Goal: Task Accomplishment & Management: Manage account settings

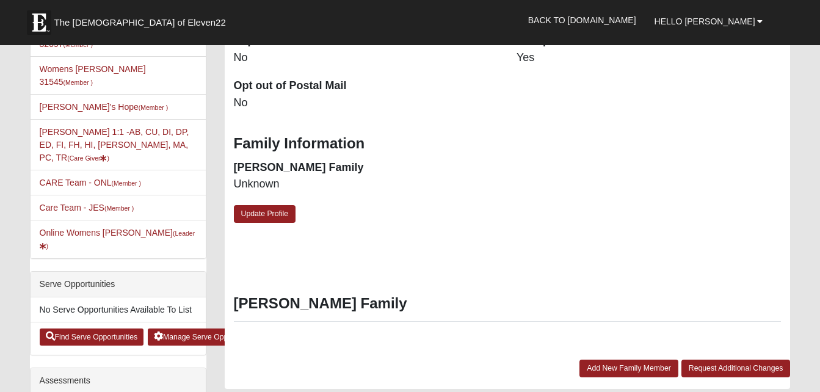
scroll to position [364, 0]
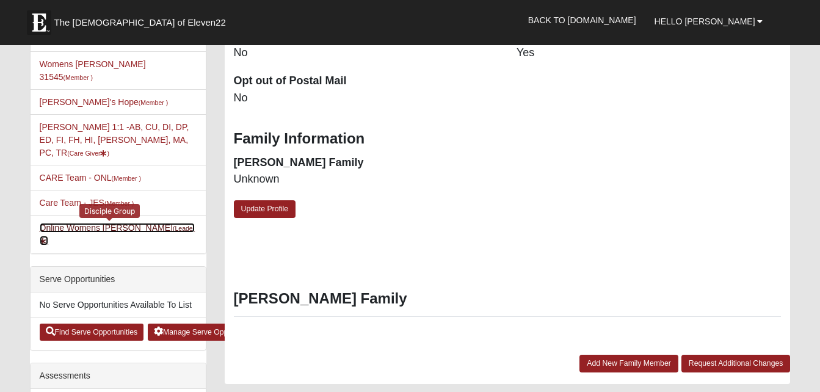
click at [128, 223] on link "Online Womens Boulineau (Leader )" at bounding box center [118, 234] width 156 height 23
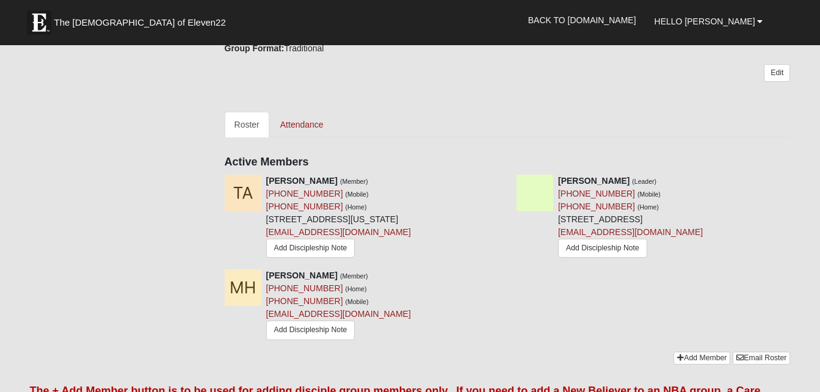
scroll to position [459, 0]
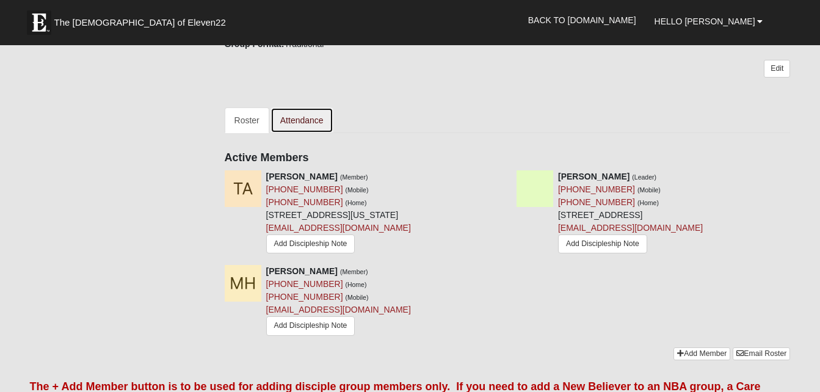
click at [312, 119] on link "Attendance" at bounding box center [301, 120] width 63 height 26
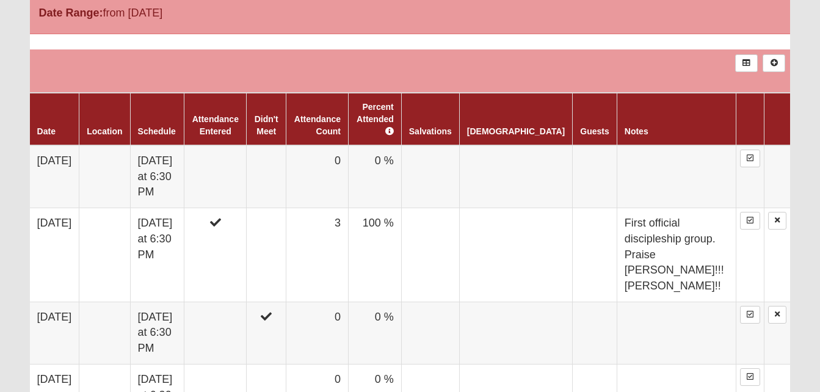
scroll to position [662, 0]
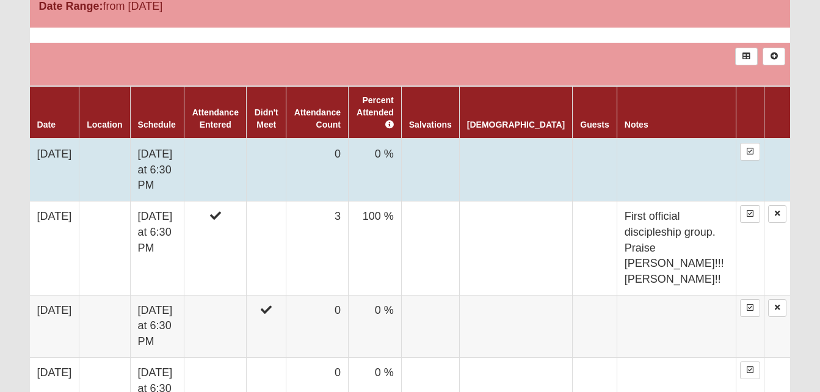
click at [342, 173] on td "0" at bounding box center [317, 170] width 62 height 63
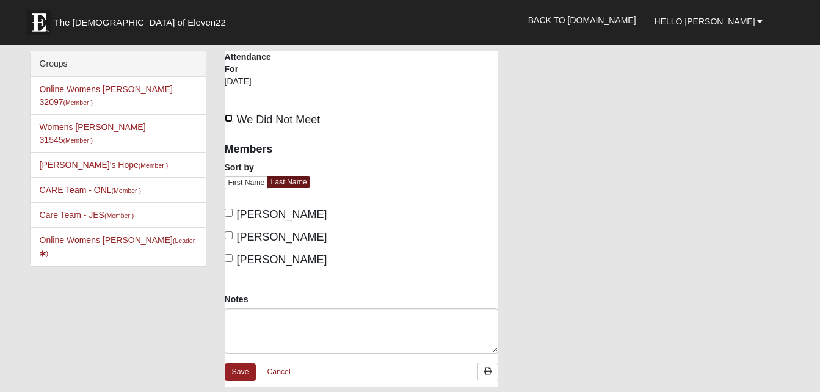
click at [228, 115] on input "We Did Not Meet" at bounding box center [229, 118] width 8 height 8
checkbox input "true"
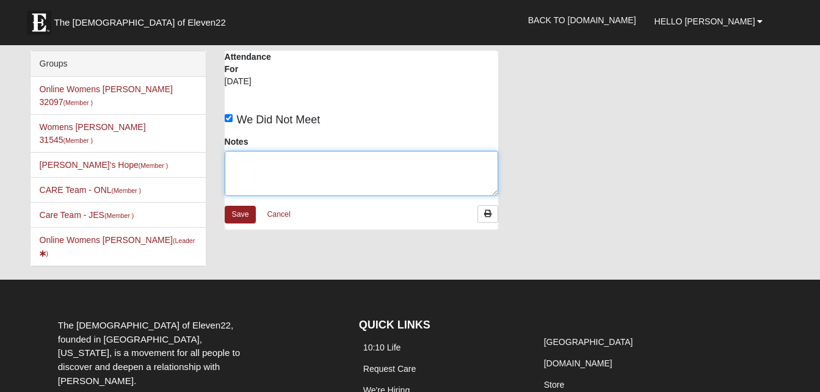
click at [257, 164] on textarea "Notes" at bounding box center [361, 173] width 273 height 45
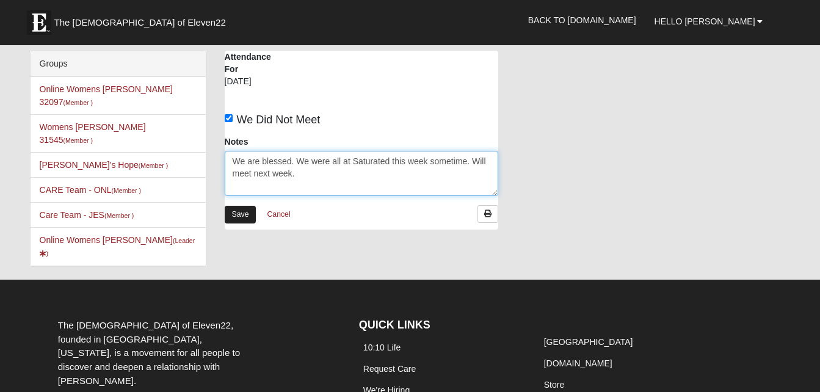
type textarea "We are blessed. We were all at Saturated this week sometime. Will meet next wee…"
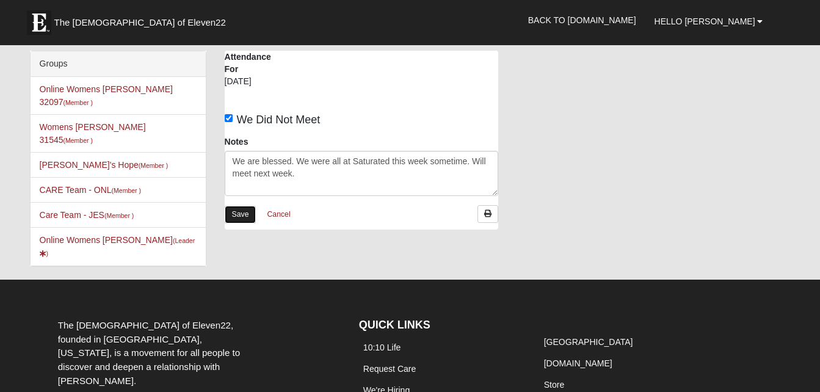
click at [244, 210] on link "Save" at bounding box center [241, 215] width 32 height 18
